Goal: Use online tool/utility: Utilize a website feature to perform a specific function

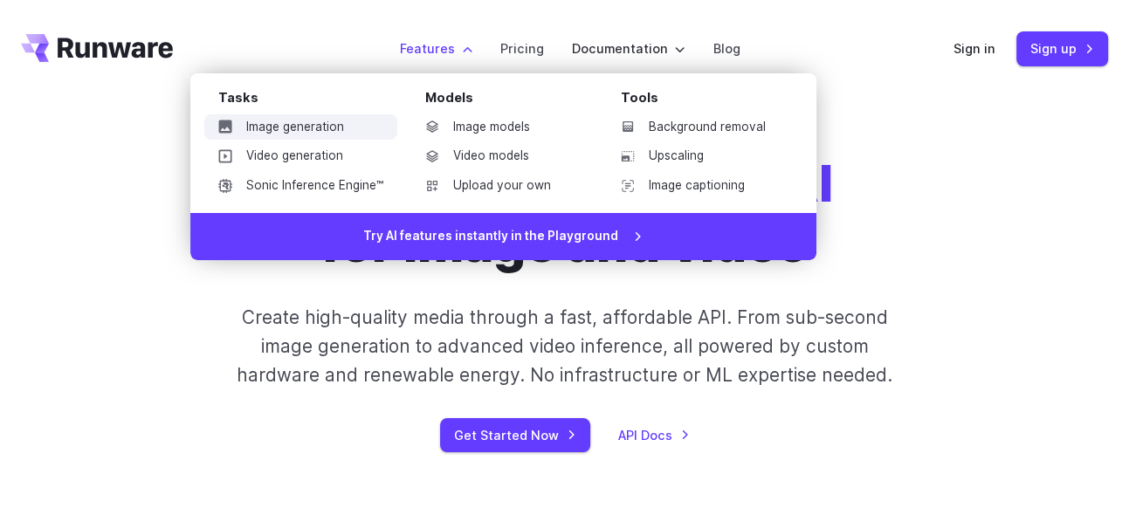
click at [323, 134] on link "Image generation" at bounding box center [300, 127] width 193 height 26
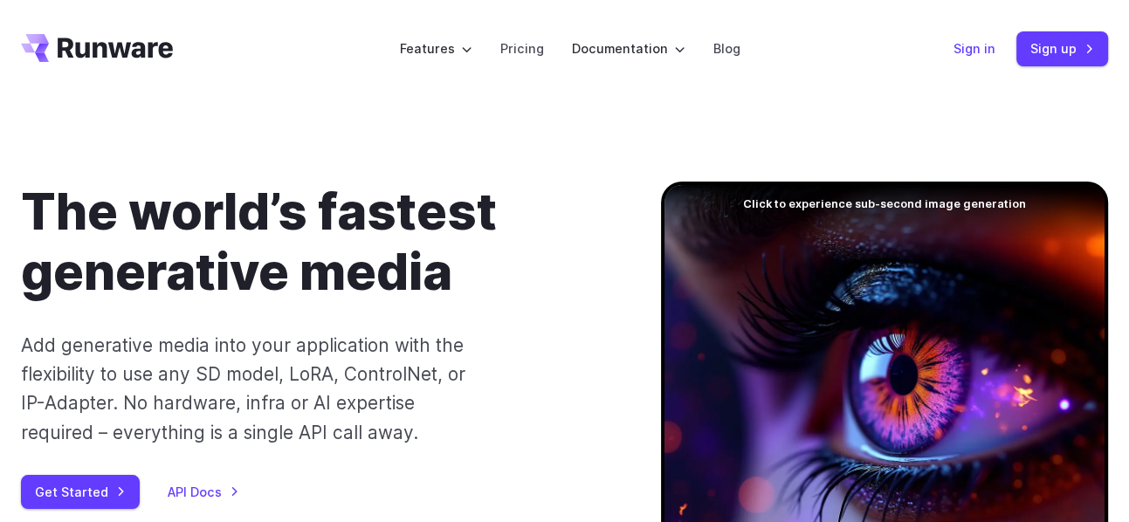
click at [979, 51] on link "Sign in" at bounding box center [974, 48] width 42 height 20
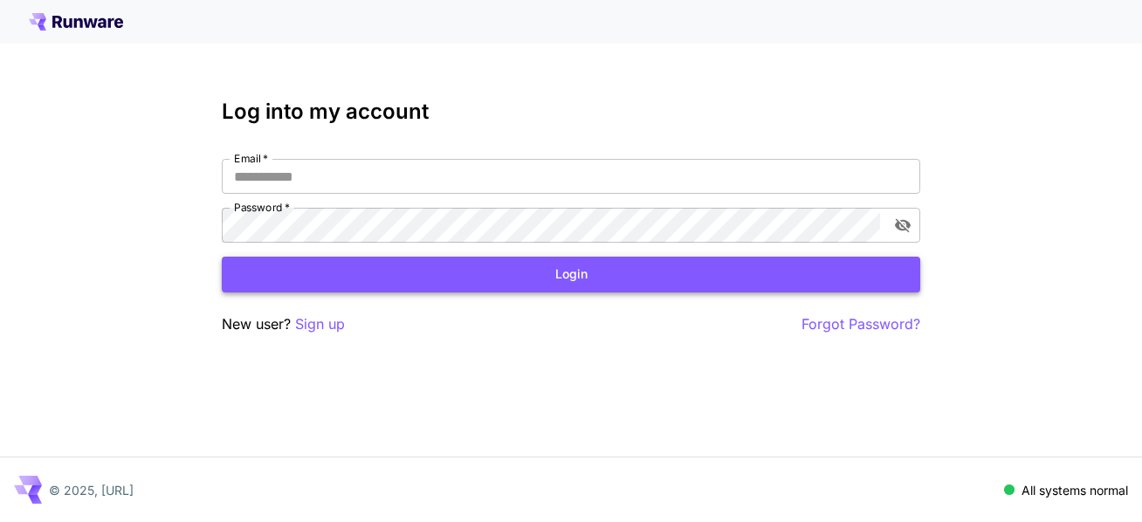
type input "**********"
click at [346, 277] on button "Login" at bounding box center [571, 275] width 698 height 36
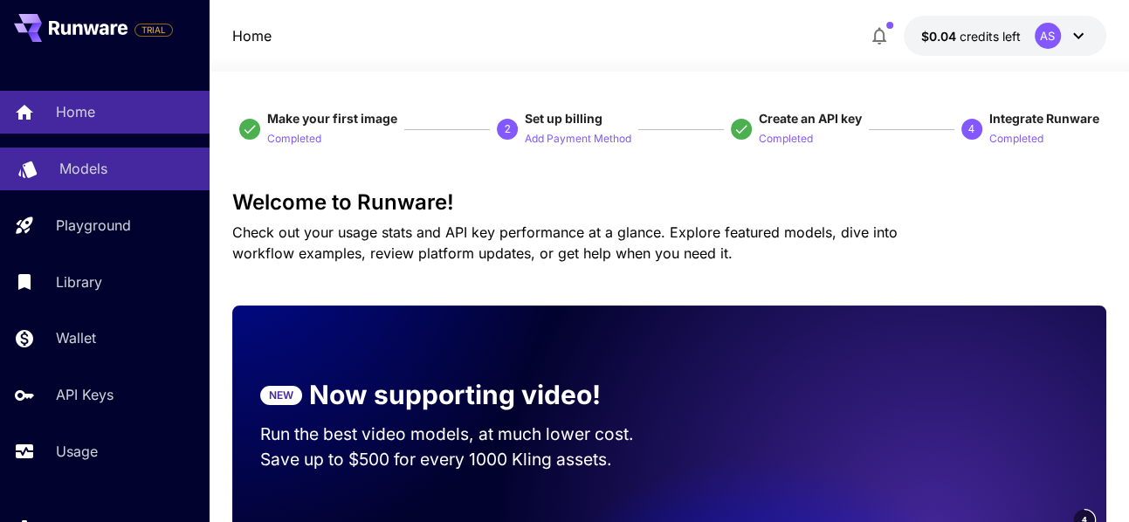
click at [112, 186] on link "Models" at bounding box center [104, 169] width 209 height 43
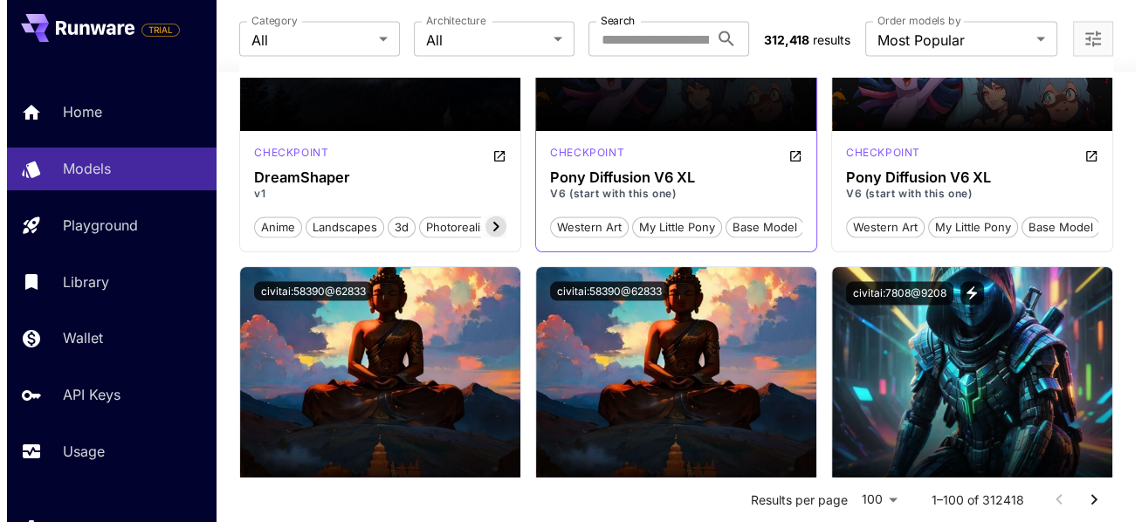
scroll to position [2881, 0]
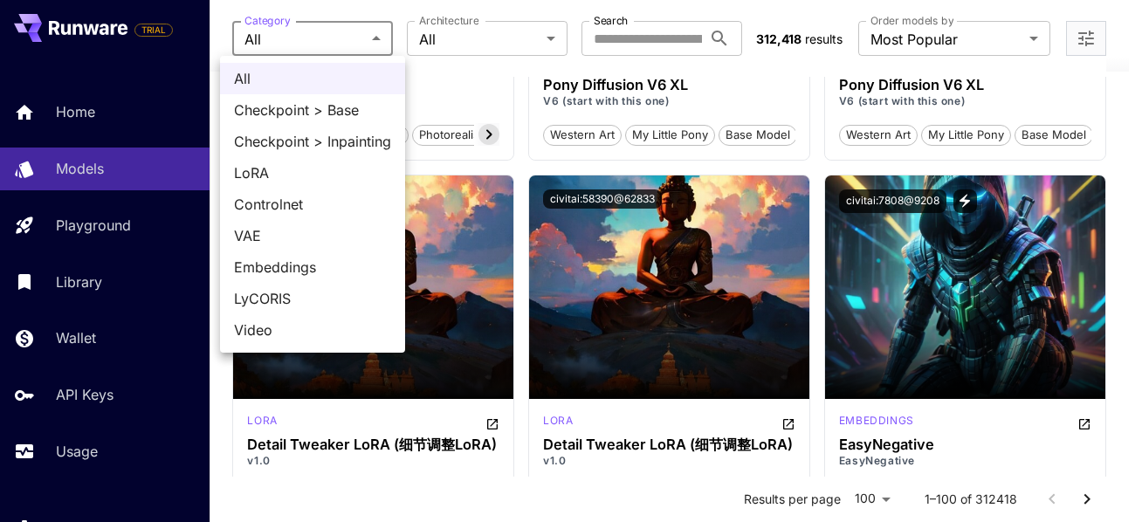
click at [483, 49] on div at bounding box center [571, 261] width 1142 height 522
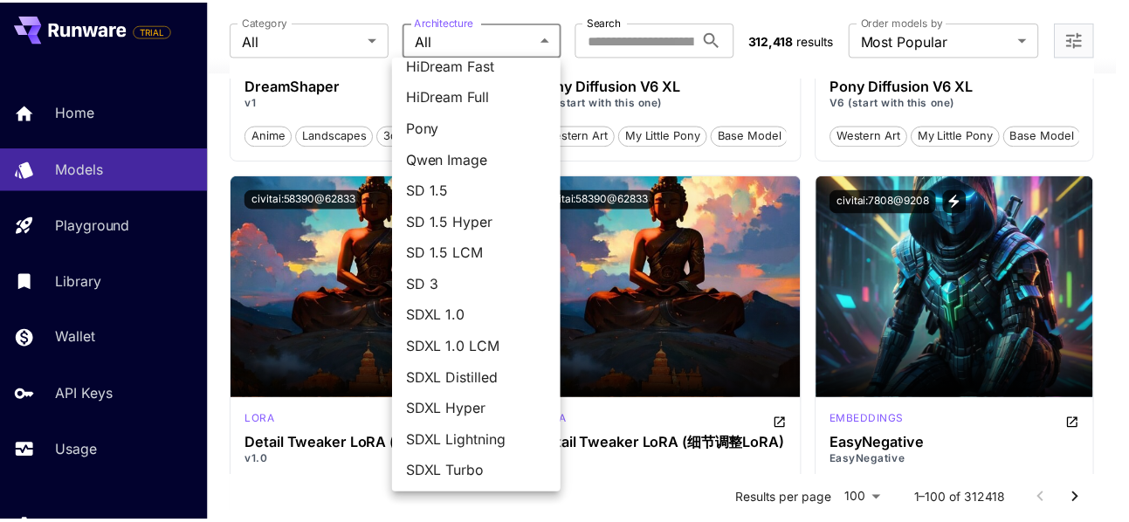
scroll to position [235, 0]
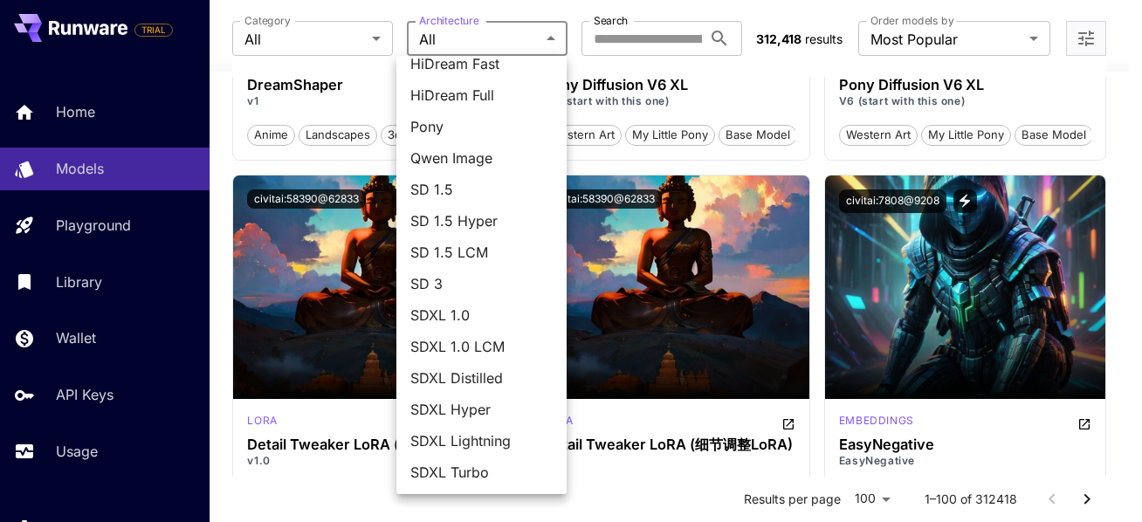
click at [508, 325] on span "SDXL 1.0" at bounding box center [481, 315] width 142 height 21
type input "****"
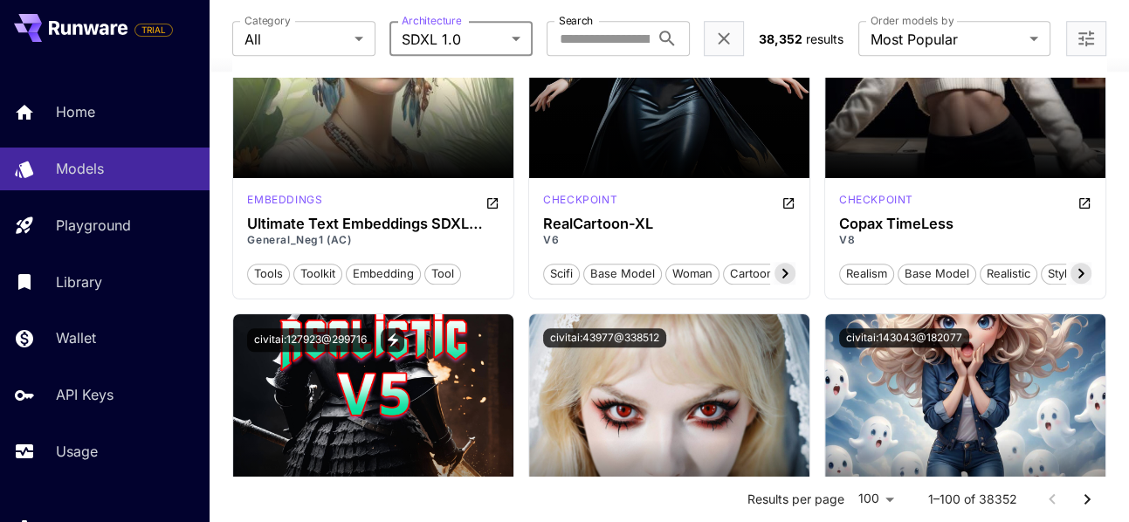
scroll to position [7158, 0]
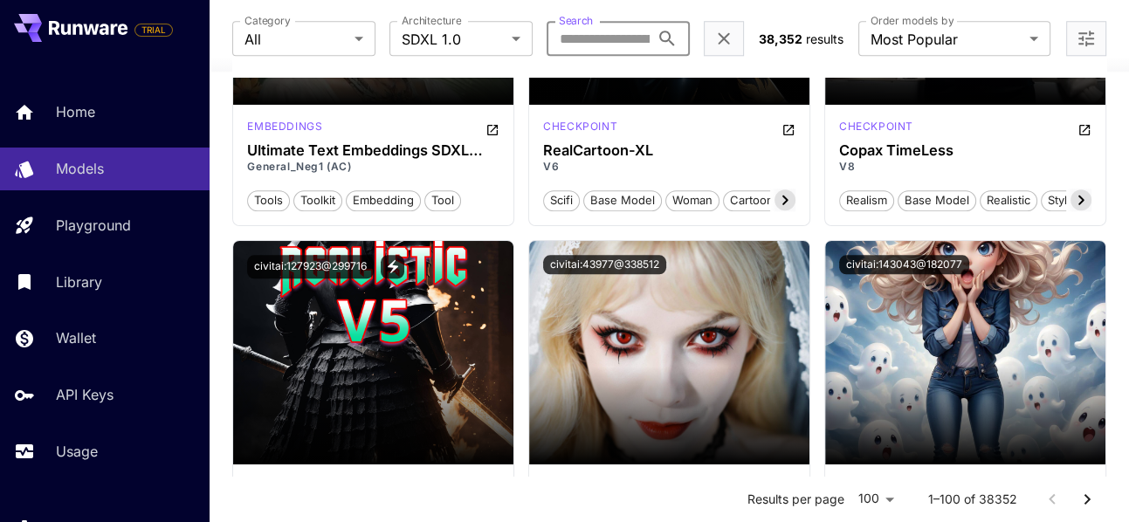
drag, startPoint x: 587, startPoint y: 43, endPoint x: 618, endPoint y: 46, distance: 30.8
click at [587, 39] on input "Search" at bounding box center [597, 38] width 103 height 35
type input "**********"
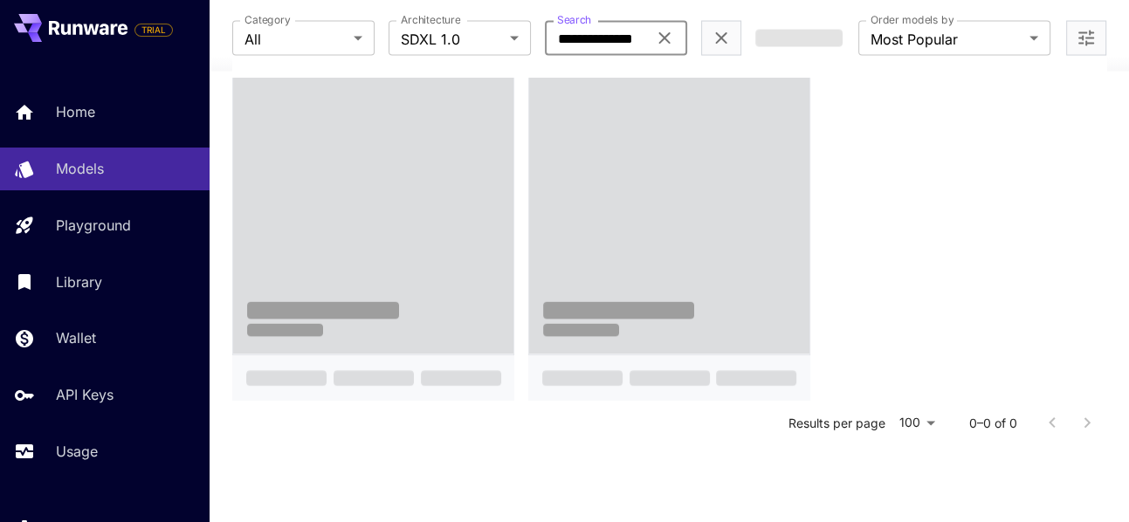
scroll to position [1235, 0]
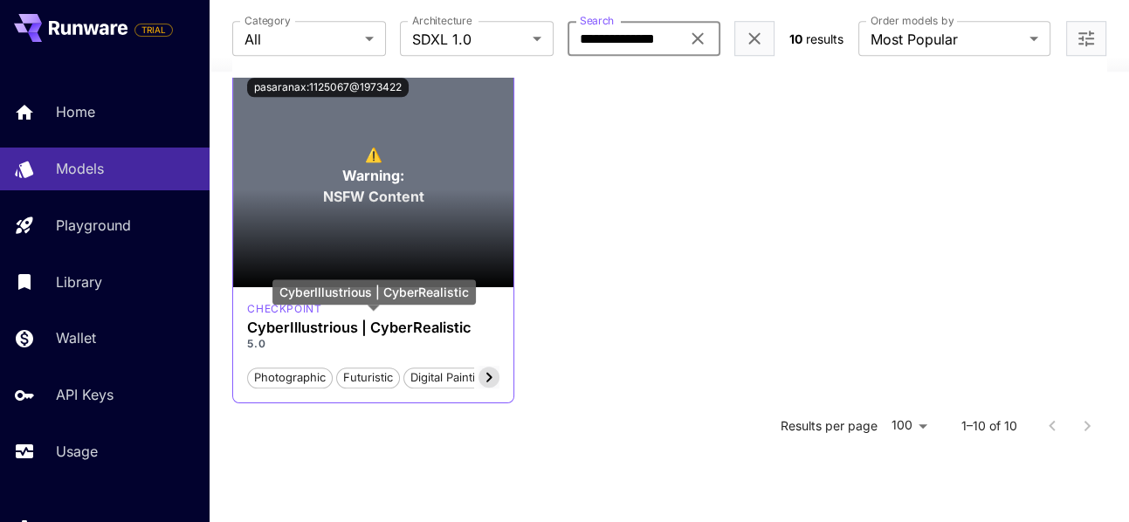
click at [387, 319] on h3 "CyberIllustrious | CyberRealistic" at bounding box center [373, 327] width 252 height 17
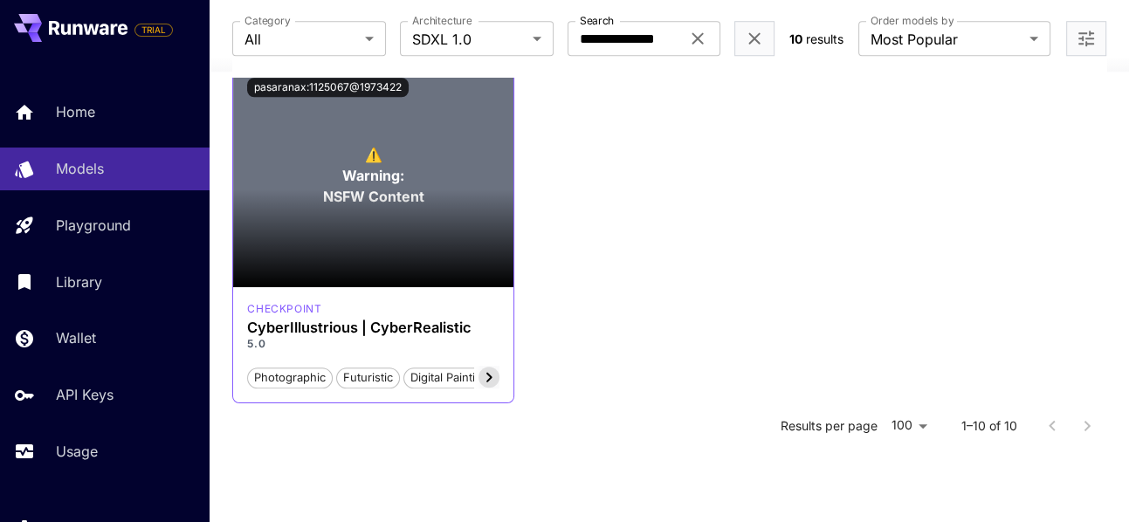
click at [487, 375] on icon at bounding box center [488, 377] width 21 height 21
click at [440, 333] on h3 "CyberIllustrious | CyberRealistic" at bounding box center [373, 327] width 252 height 17
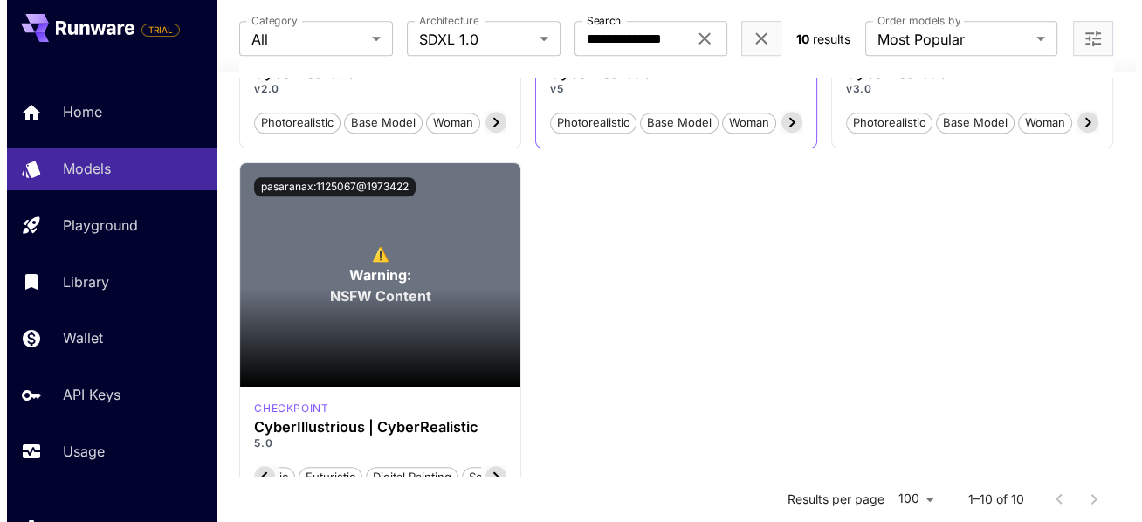
scroll to position [1061, 0]
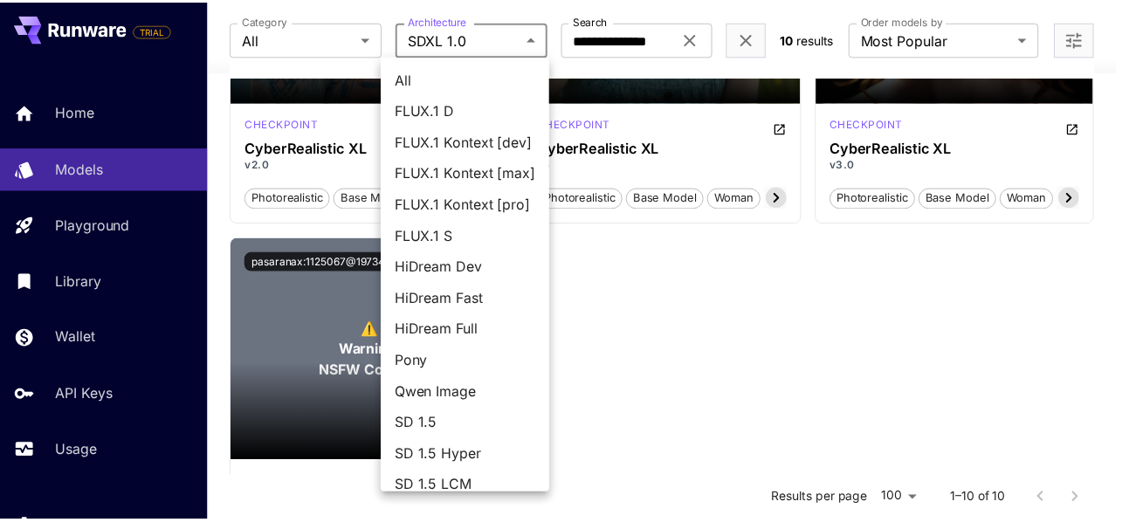
scroll to position [235, 0]
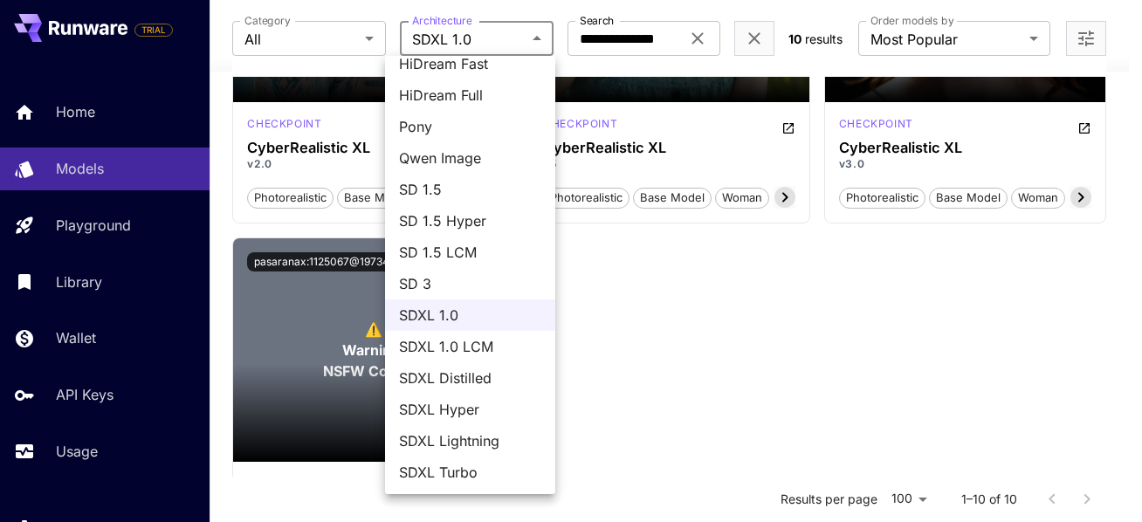
click at [520, 43] on div at bounding box center [571, 261] width 1142 height 522
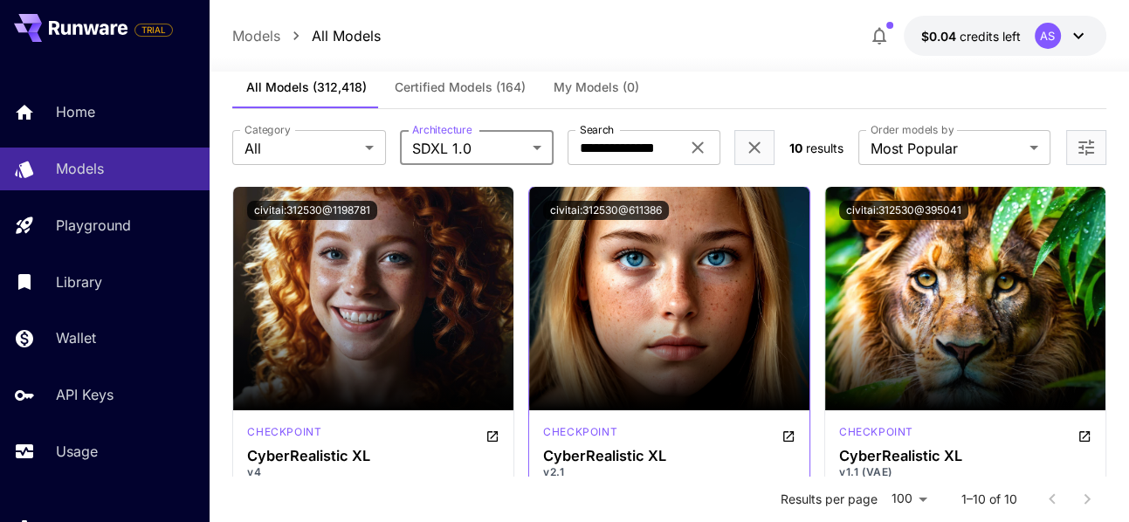
scroll to position [0, 0]
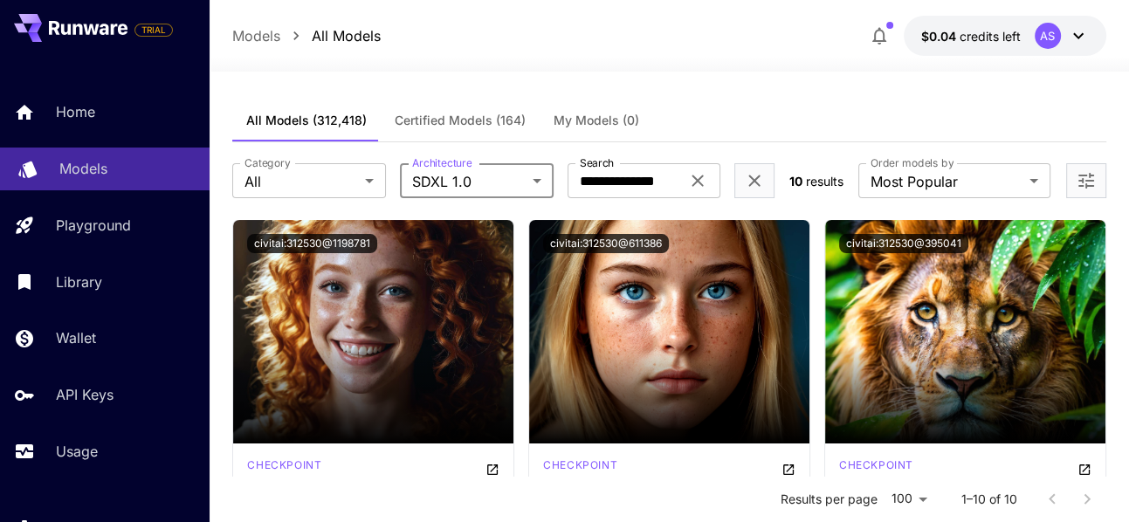
click at [121, 174] on div "Models" at bounding box center [127, 168] width 136 height 21
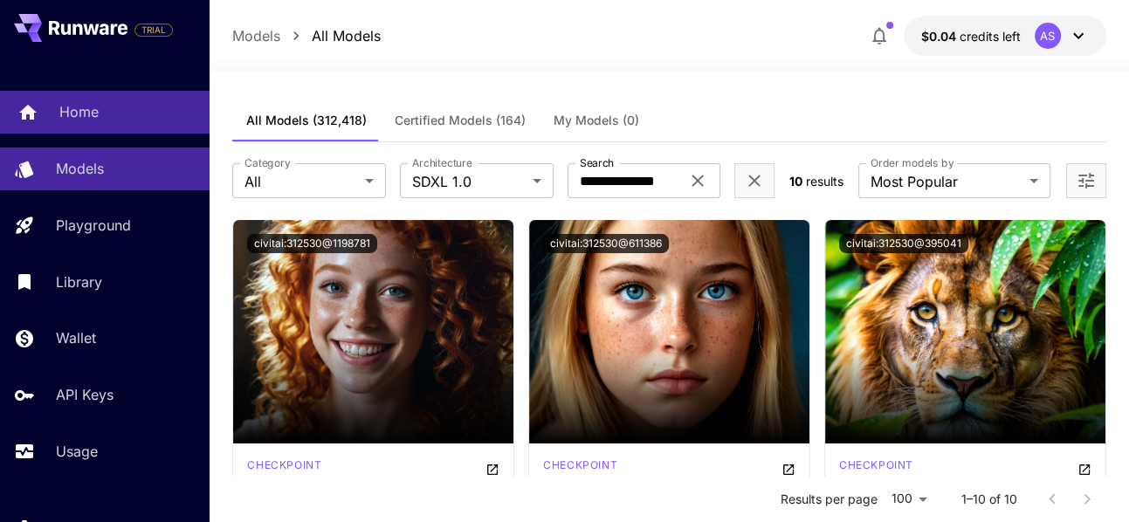
click at [96, 108] on p "Home" at bounding box center [78, 111] width 39 height 21
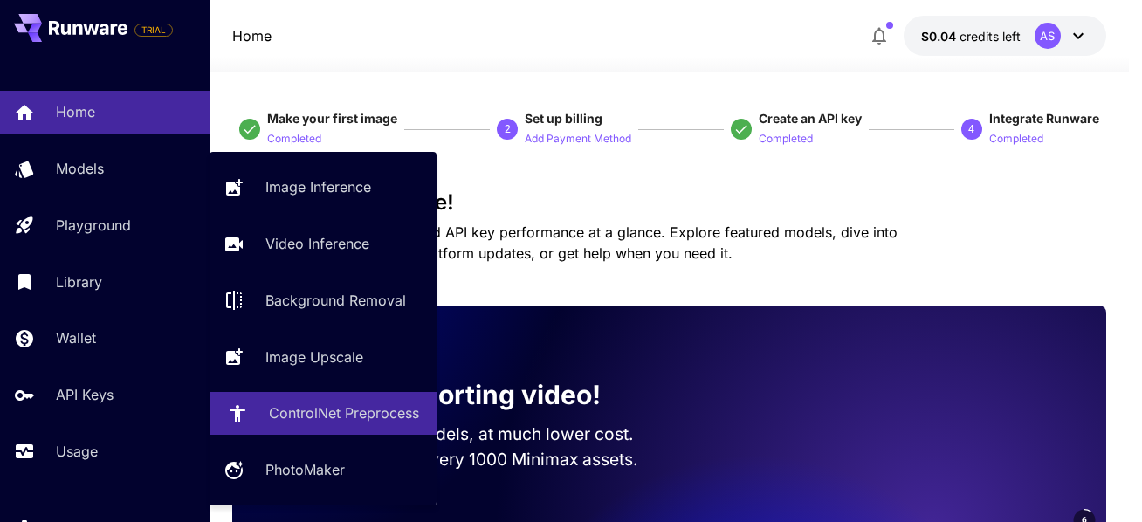
click at [316, 427] on link "ControlNet Preprocess" at bounding box center [322, 413] width 227 height 43
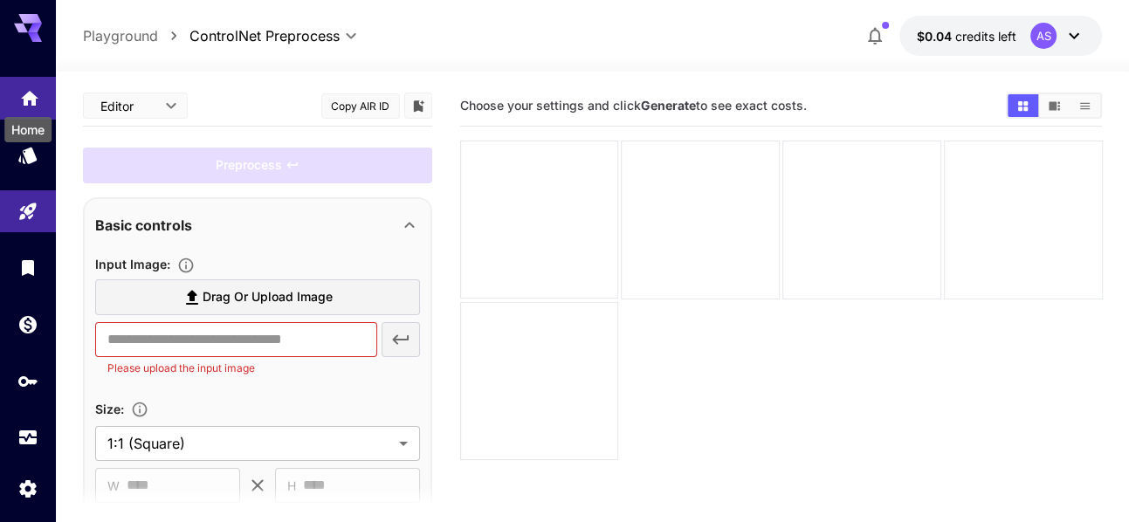
click at [35, 103] on icon "Home" at bounding box center [29, 93] width 21 height 21
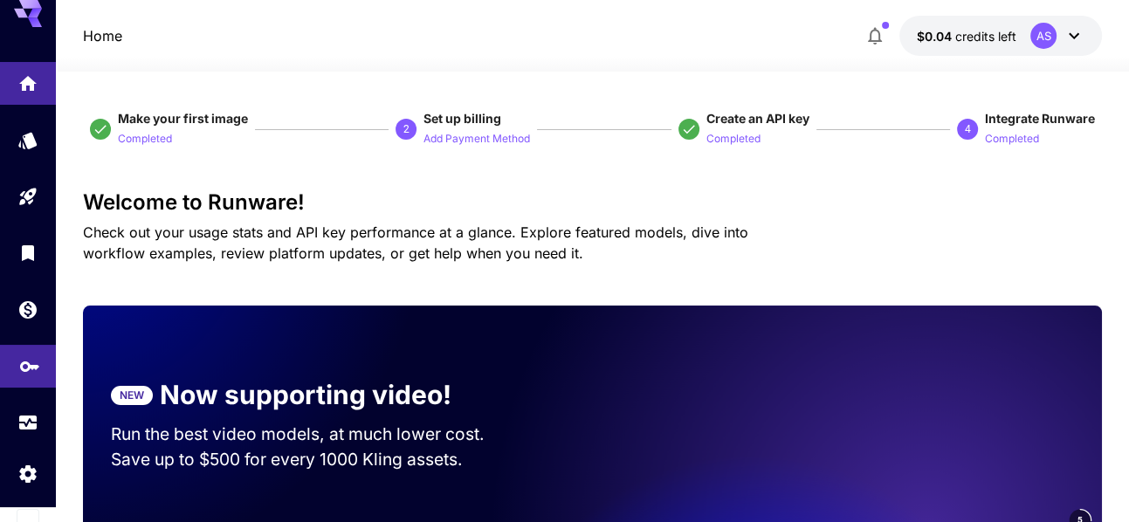
scroll to position [28, 0]
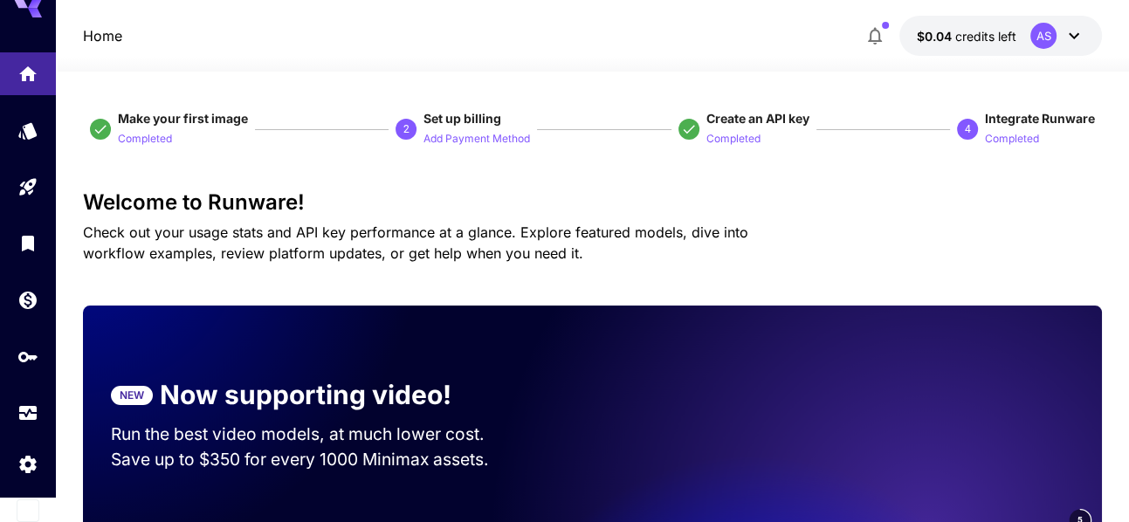
click at [1073, 36] on icon at bounding box center [1073, 36] width 10 height 6
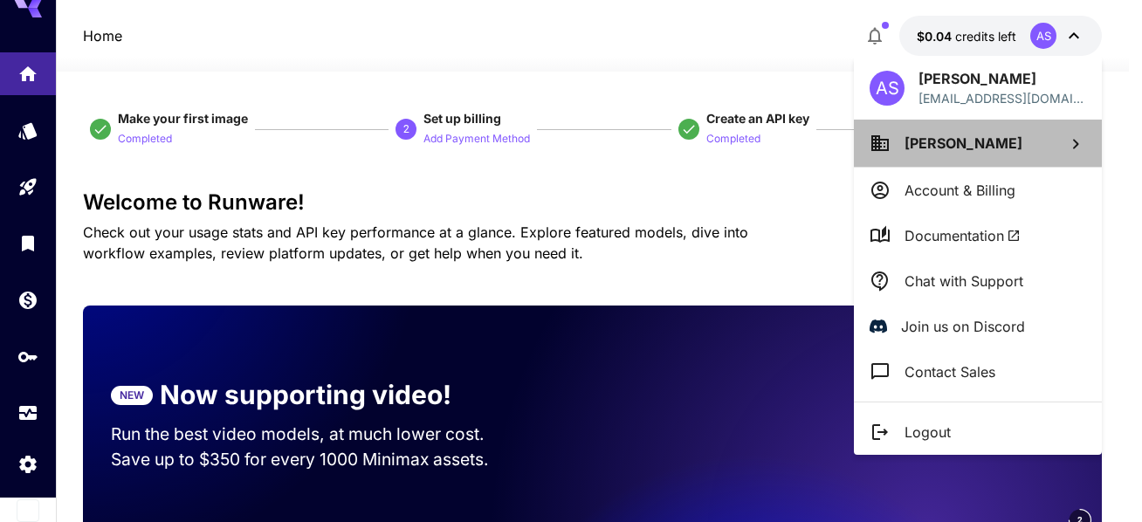
click at [973, 151] on p "[PERSON_NAME]" at bounding box center [963, 143] width 118 height 21
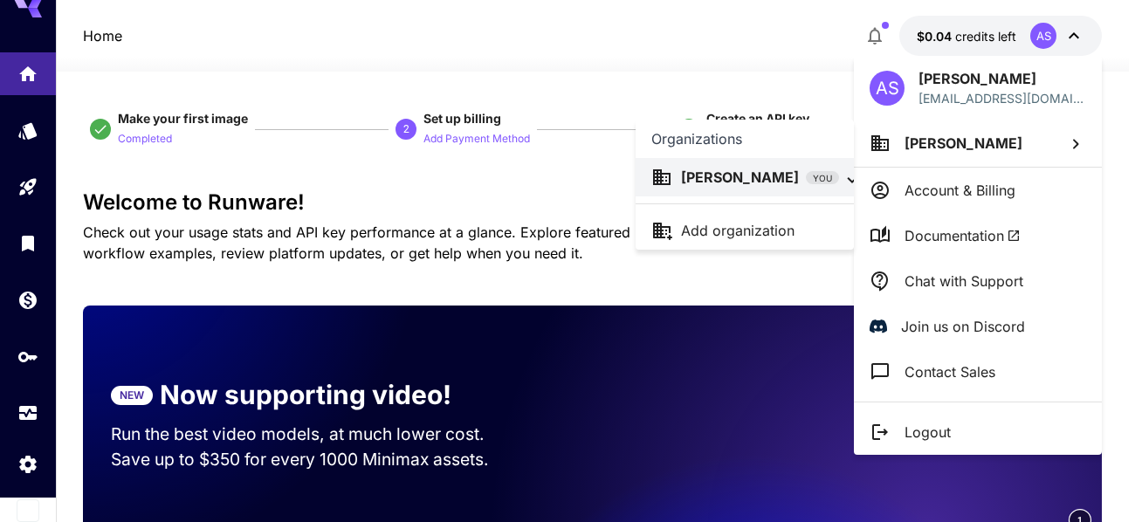
click at [946, 193] on div at bounding box center [571, 261] width 1142 height 522
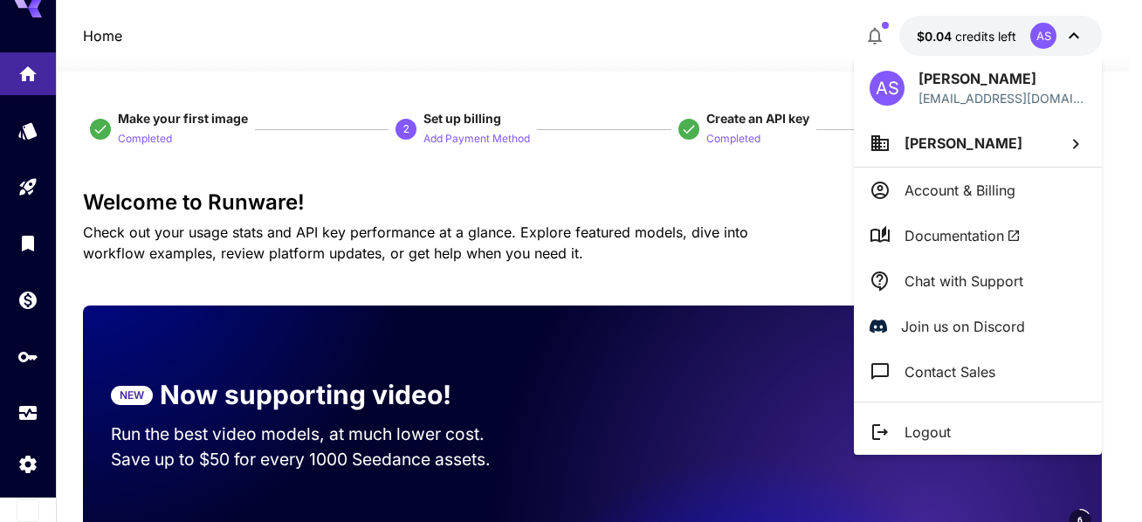
click at [931, 196] on p "Account & Billing" at bounding box center [959, 190] width 111 height 21
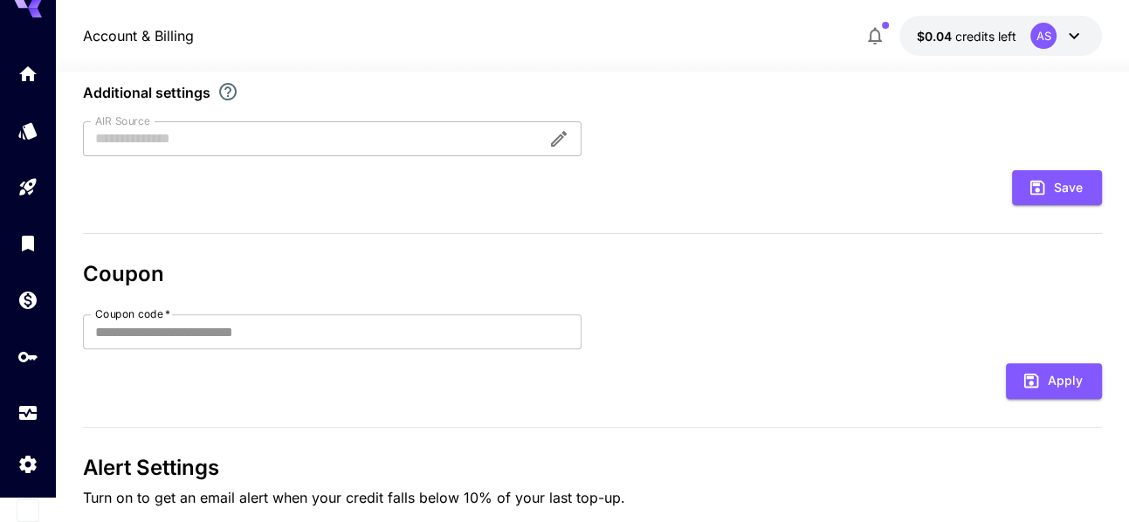
scroll to position [543, 0]
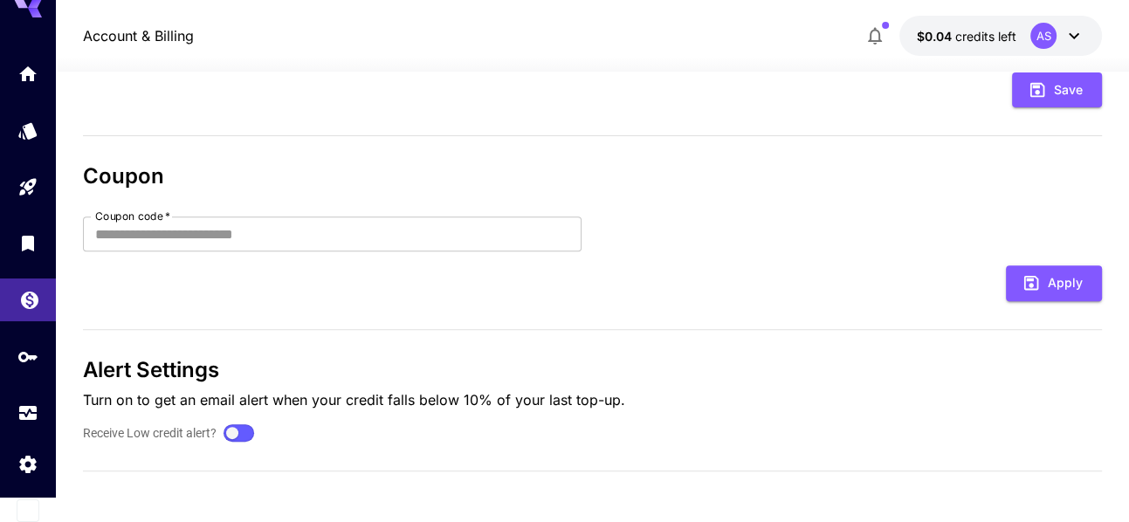
click at [44, 299] on link at bounding box center [28, 299] width 56 height 43
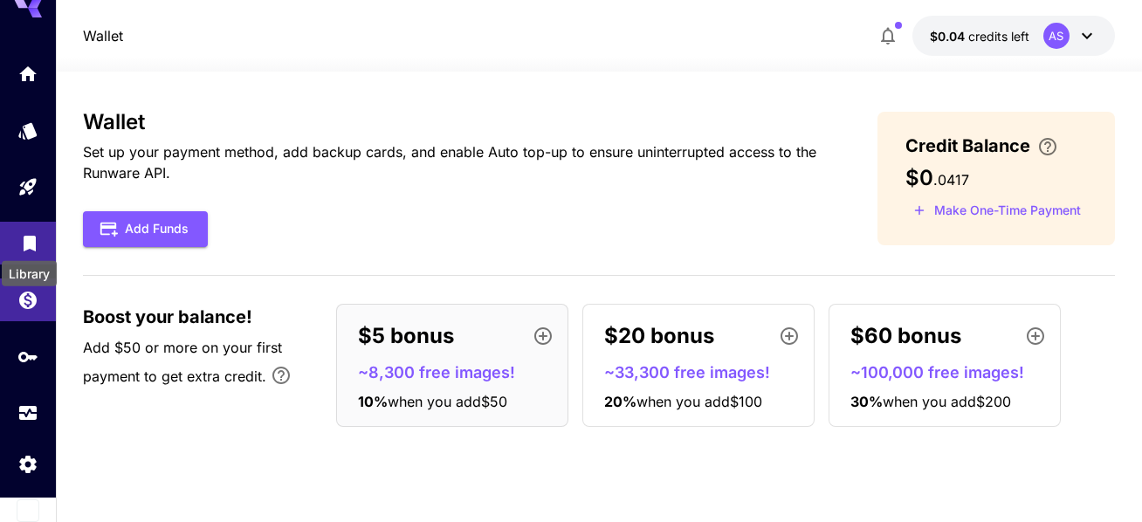
click at [34, 245] on icon "Library" at bounding box center [29, 241] width 21 height 21
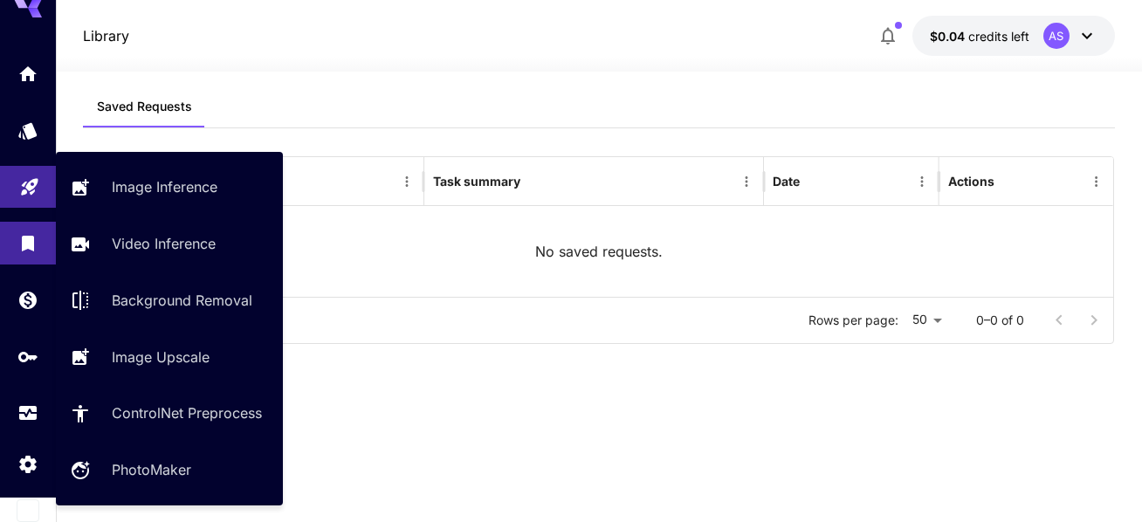
click at [31, 195] on link at bounding box center [28, 187] width 56 height 43
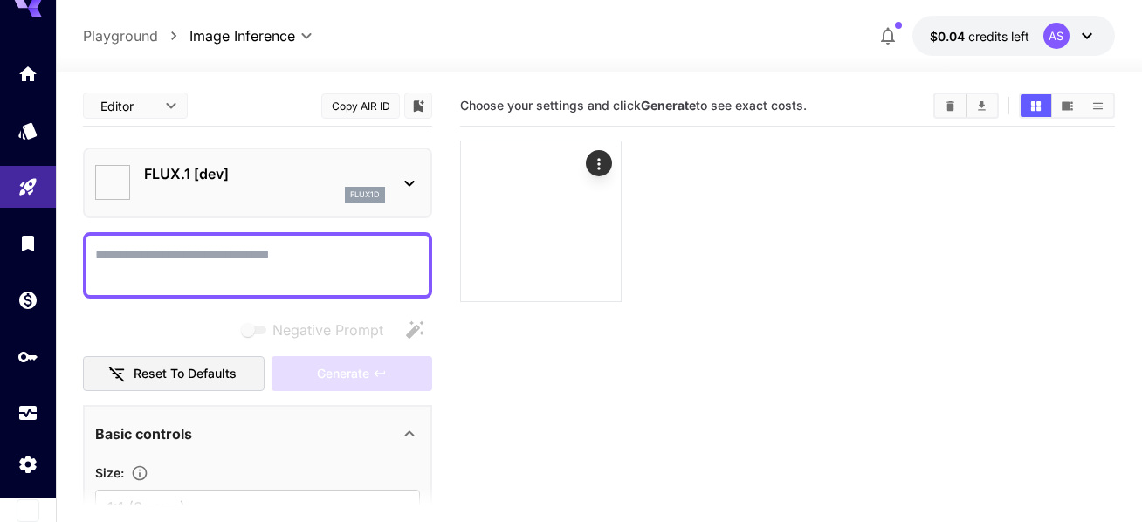
type input "**********"
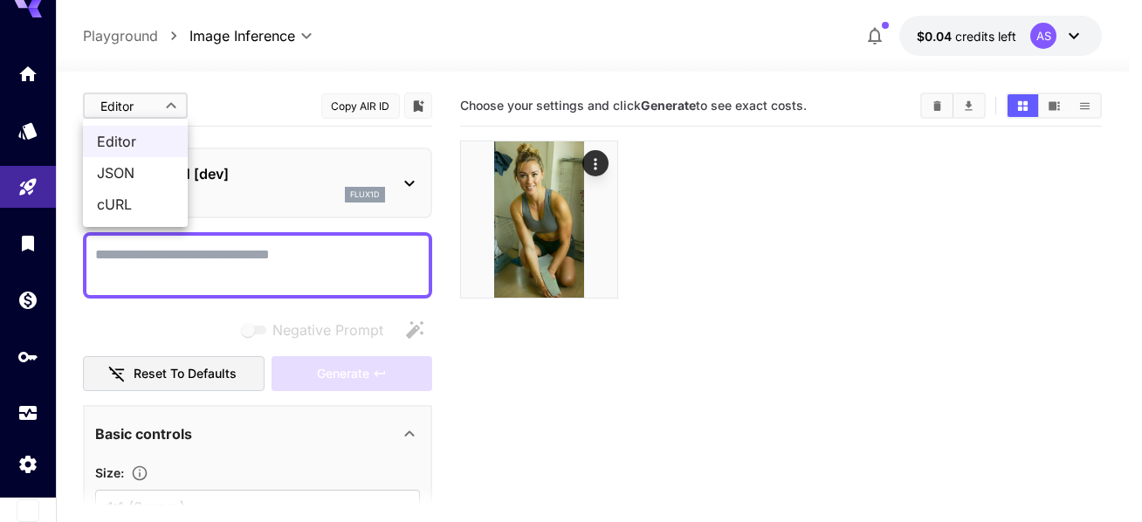
click at [158, 105] on body "**********" at bounding box center [571, 330] width 1142 height 660
click at [158, 105] on div at bounding box center [571, 261] width 1142 height 522
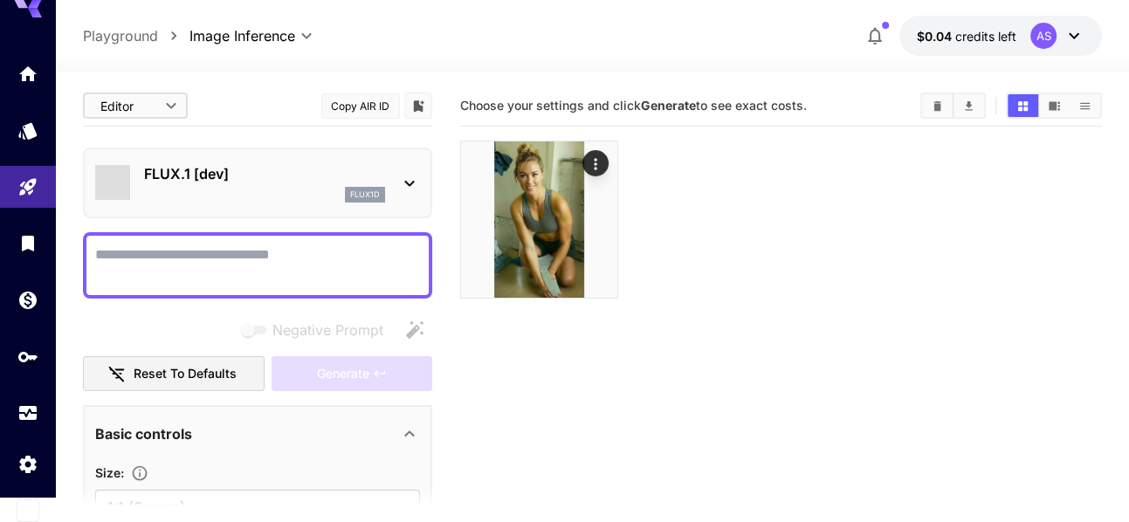
scroll to position [436, 0]
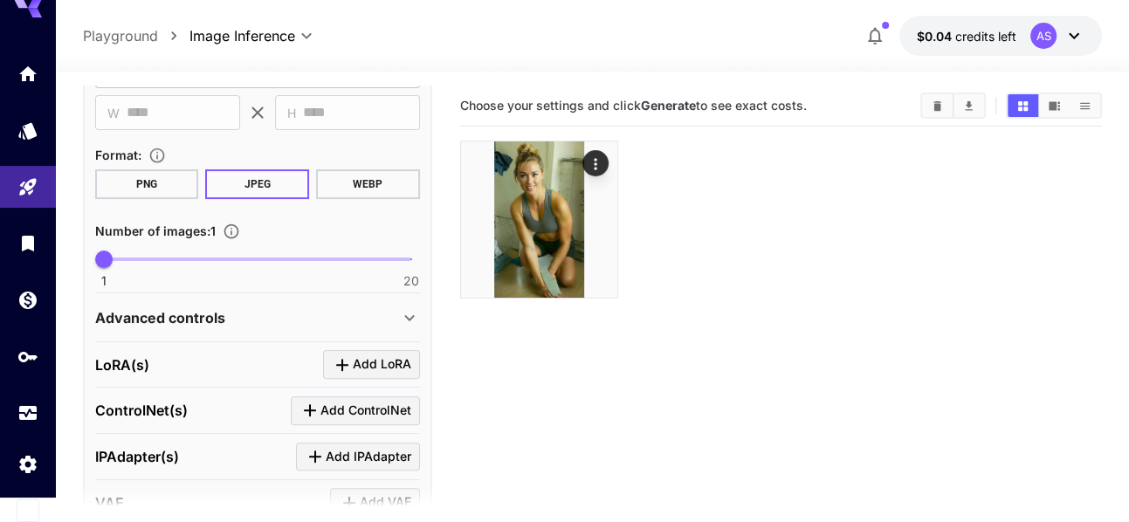
click at [360, 358] on span "Add LoRA" at bounding box center [382, 365] width 58 height 22
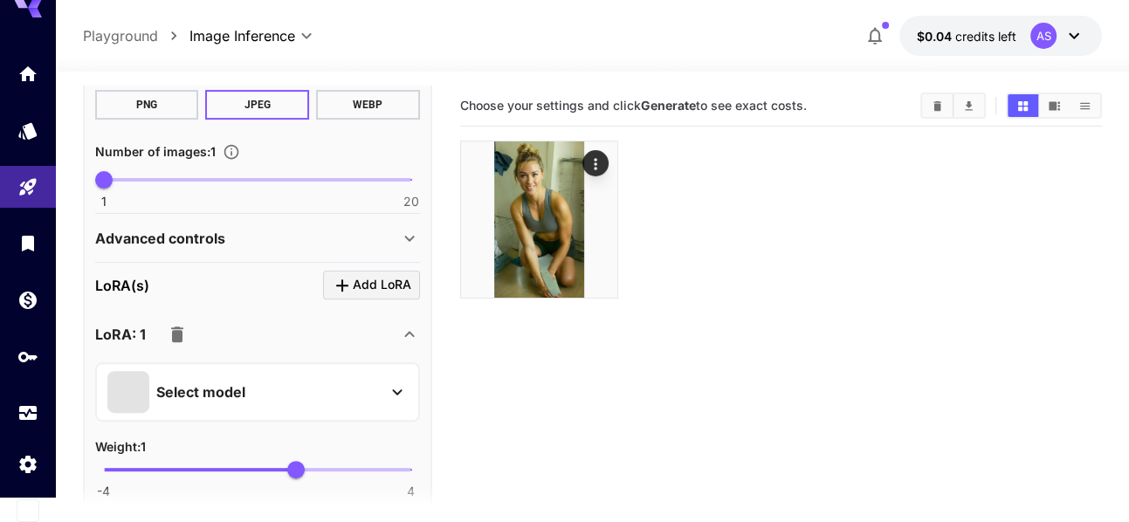
scroll to position [611, 0]
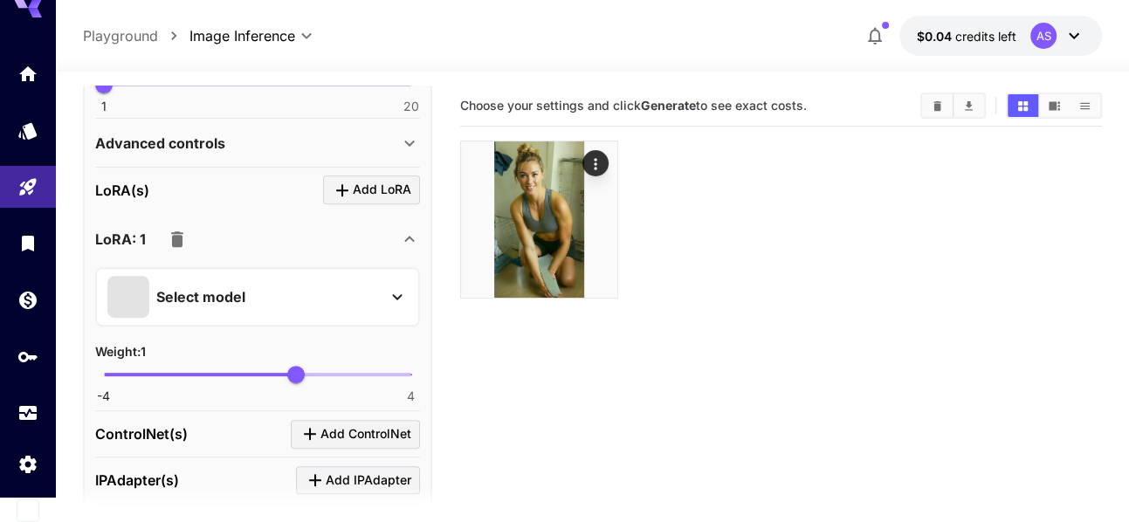
click at [374, 301] on div "Select model" at bounding box center [243, 297] width 272 height 42
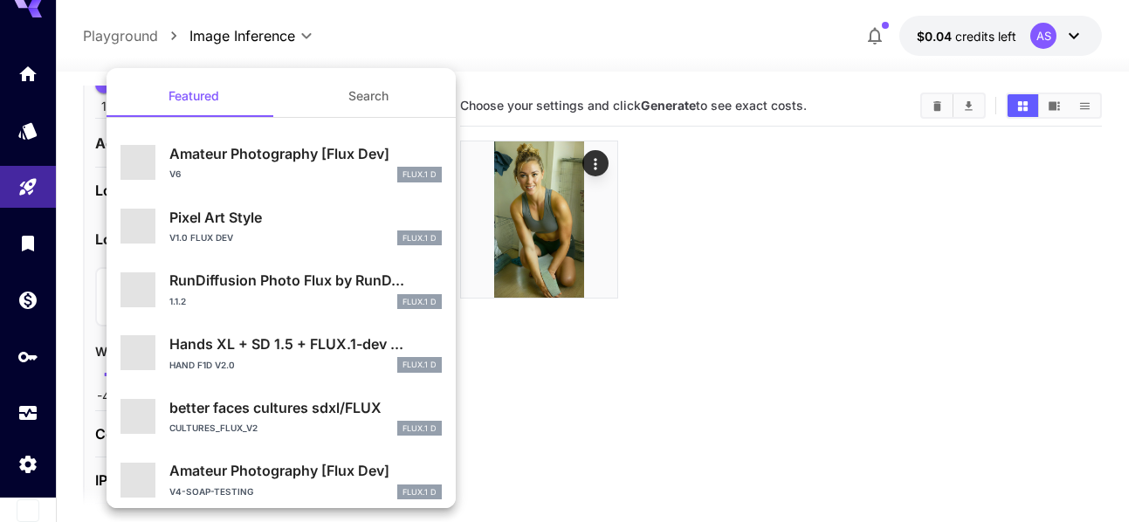
click at [364, 102] on button "Search" at bounding box center [368, 96] width 175 height 42
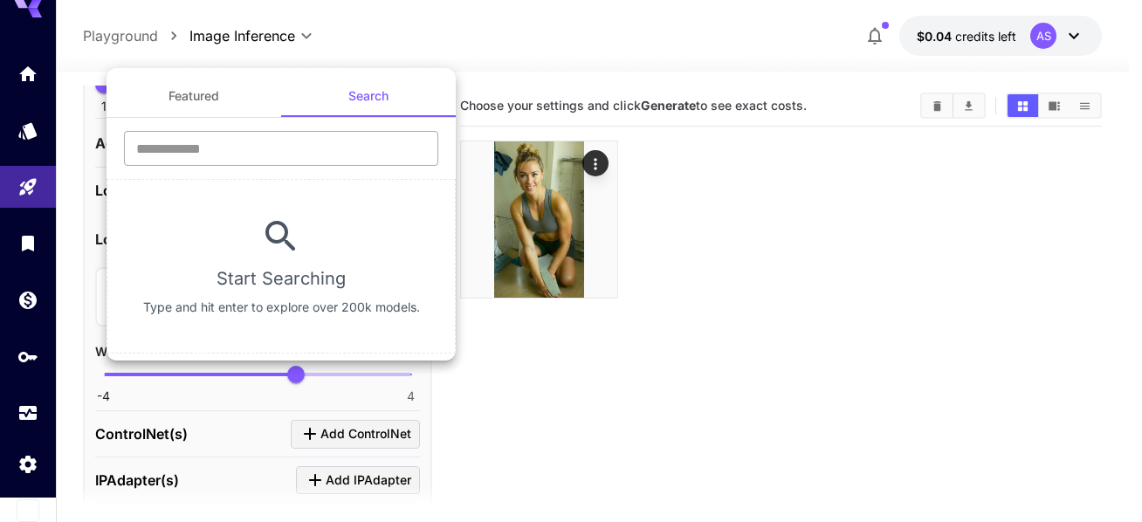
click at [305, 155] on input "text" at bounding box center [281, 148] width 314 height 35
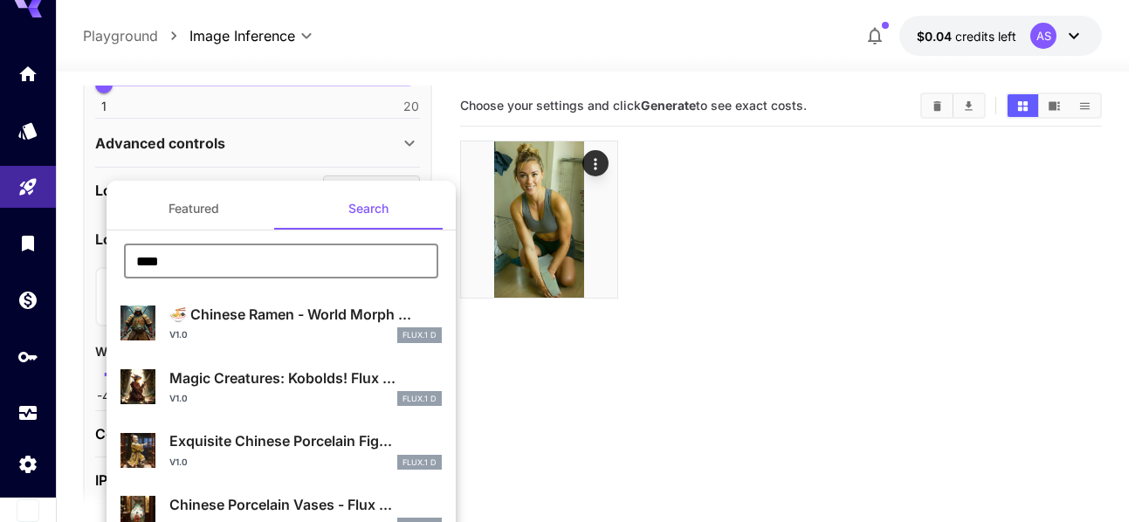
type input "****"
click at [553, 397] on div at bounding box center [571, 261] width 1142 height 522
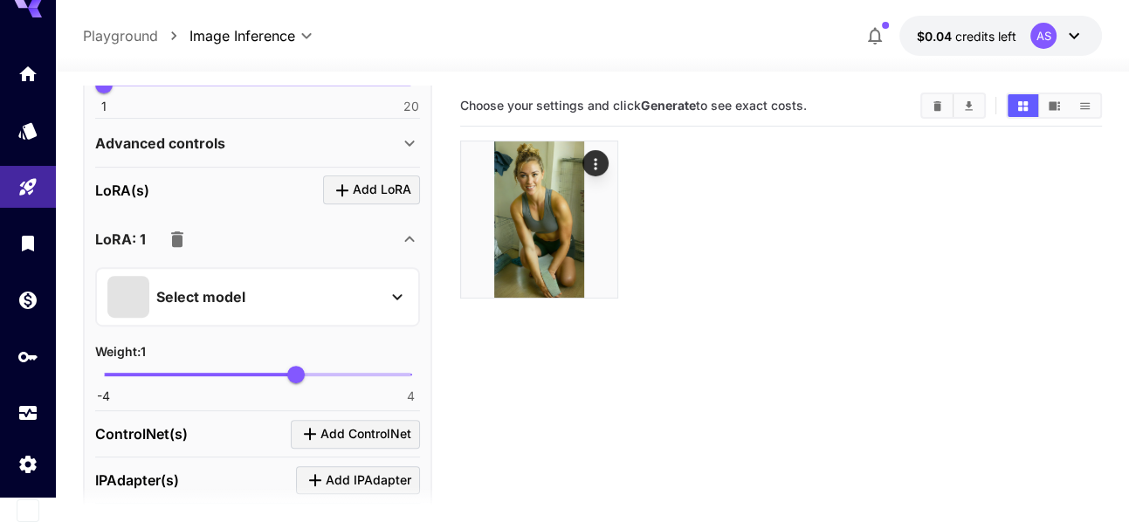
click at [1076, 45] on icon at bounding box center [1073, 35] width 21 height 21
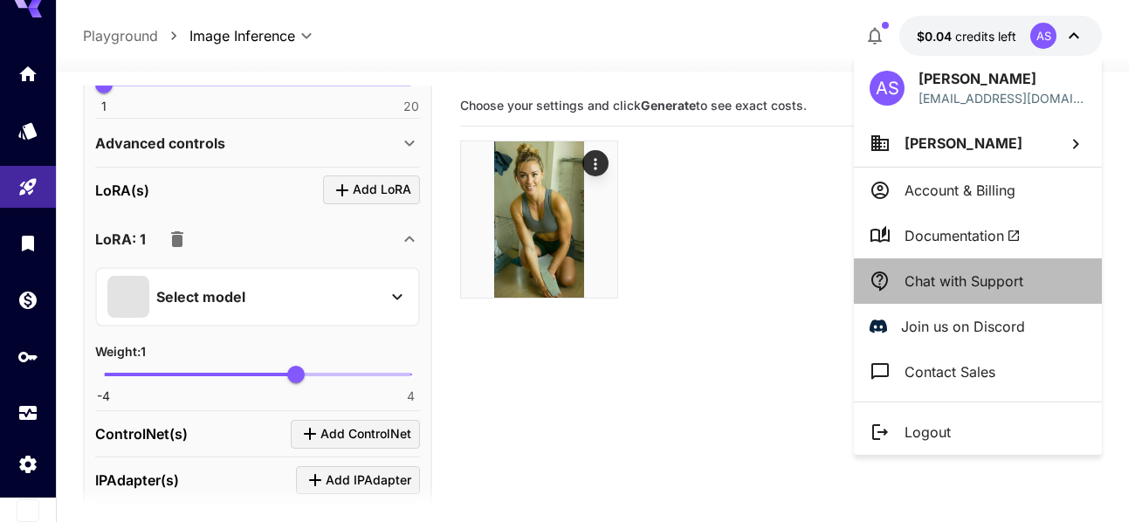
click at [978, 272] on p "Chat with Support" at bounding box center [963, 281] width 119 height 21
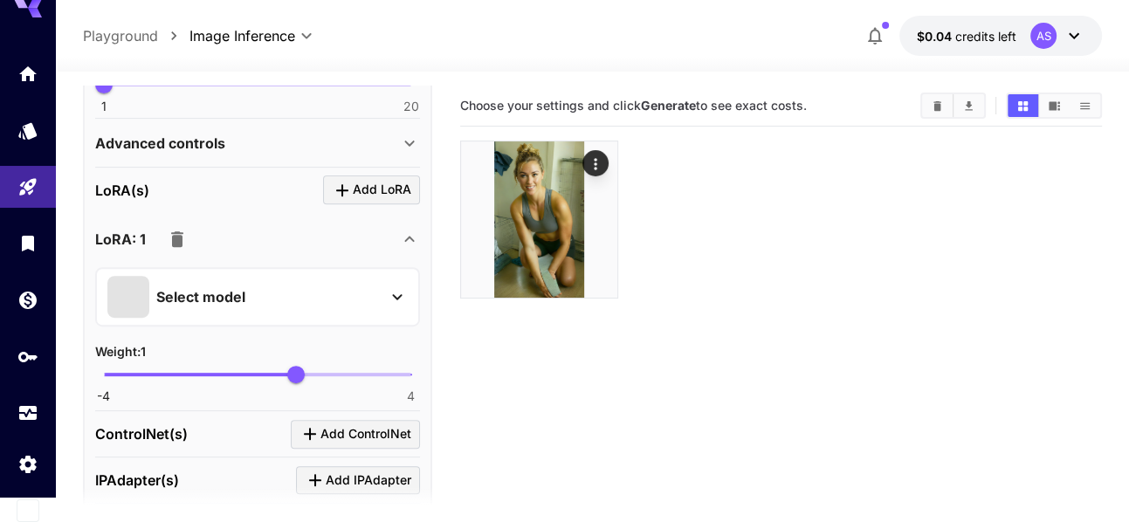
click at [958, 223] on div at bounding box center [781, 220] width 642 height 158
click at [1077, 30] on icon at bounding box center [1073, 35] width 21 height 21
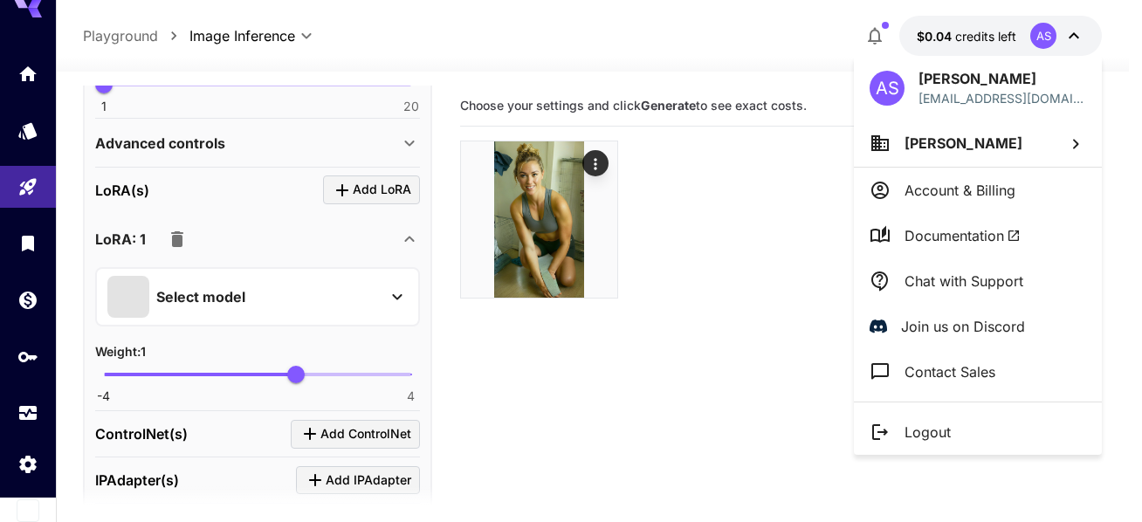
click at [924, 289] on p "Chat with Support" at bounding box center [963, 281] width 119 height 21
